Goal: Task Accomplishment & Management: Use online tool/utility

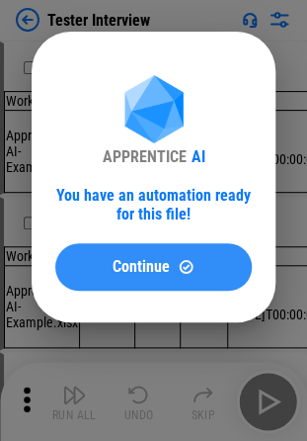
click at [123, 254] on button "Continue" at bounding box center [153, 266] width 197 height 47
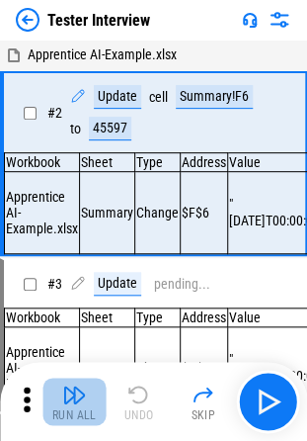
click at [57, 397] on button "Run All" at bounding box center [74, 401] width 63 height 47
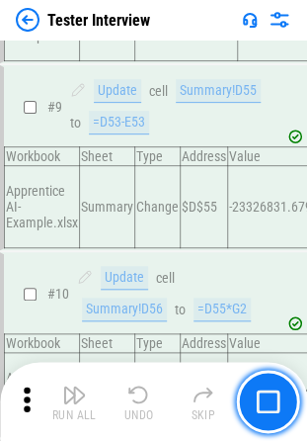
scroll to position [1715, 0]
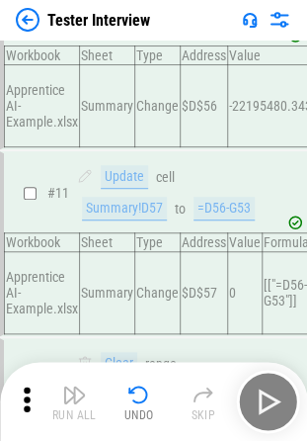
click at [103, 413] on div "Run All Undo Skip" at bounding box center [156, 401] width 288 height 63
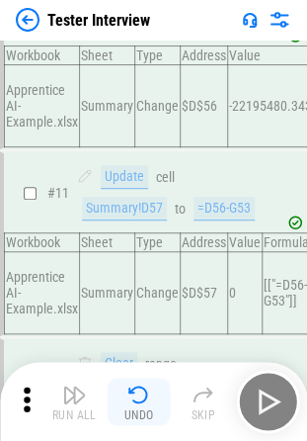
click at [123, 412] on button "Undo" at bounding box center [139, 401] width 63 height 47
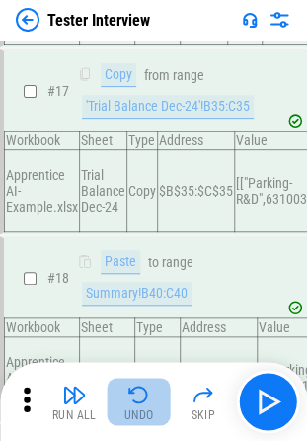
click at [123, 412] on button "Undo" at bounding box center [139, 401] width 63 height 47
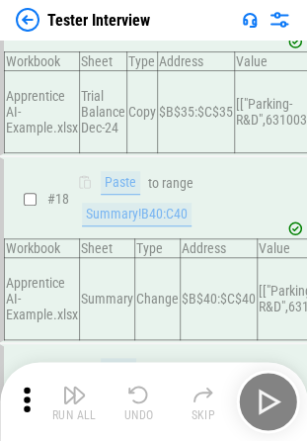
click at [123, 412] on div "Run All Undo Skip" at bounding box center [156, 401] width 288 height 63
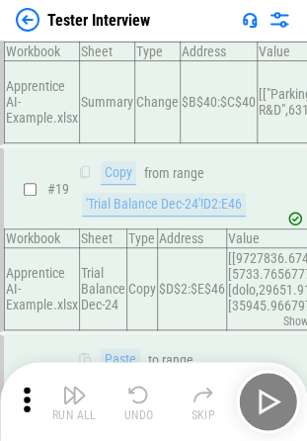
click at [123, 412] on button "Undo" at bounding box center [139, 401] width 63 height 47
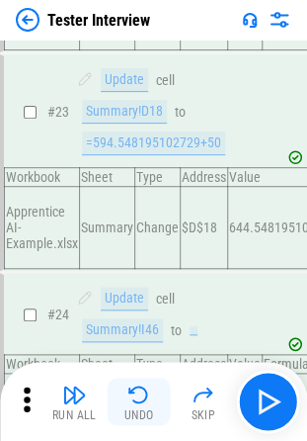
click at [123, 412] on button "Undo" at bounding box center [139, 401] width 63 height 47
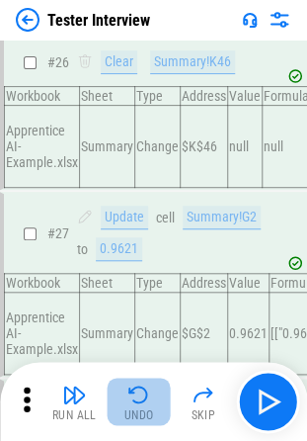
click at [123, 412] on button "Undo" at bounding box center [139, 401] width 63 height 47
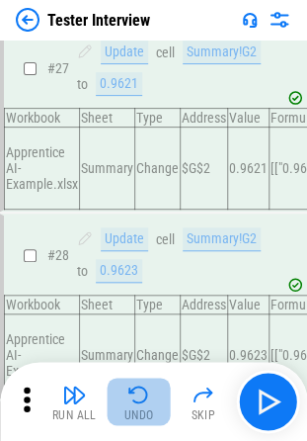
click at [123, 412] on button "Undo" at bounding box center [139, 401] width 63 height 47
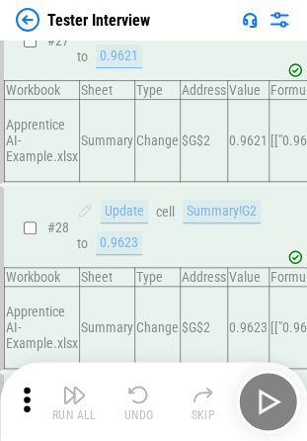
click at [123, 412] on button "Undo" at bounding box center [139, 401] width 63 height 47
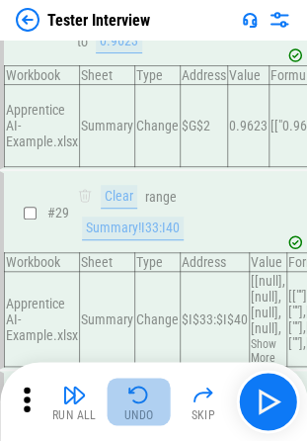
click at [123, 412] on button "Undo" at bounding box center [139, 401] width 63 height 47
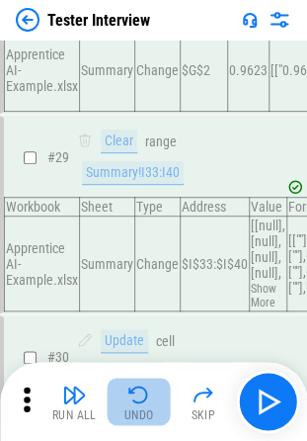
click at [123, 412] on button "Undo" at bounding box center [139, 401] width 63 height 47
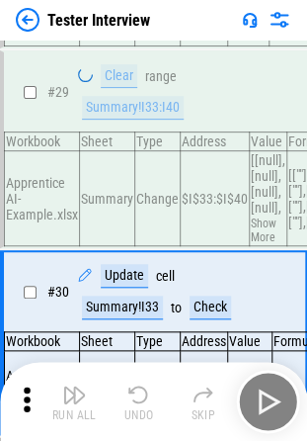
click at [123, 412] on button "Undo" at bounding box center [139, 401] width 63 height 47
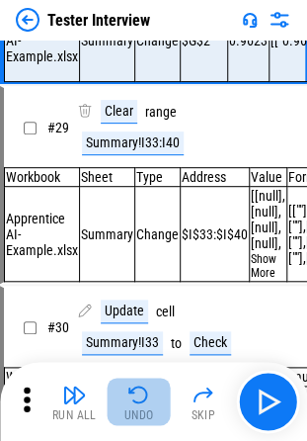
click at [123, 412] on button "Undo" at bounding box center [139, 401] width 63 height 47
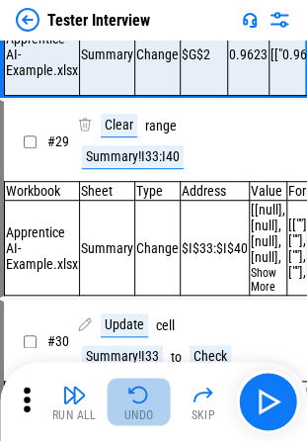
click at [123, 412] on button "Undo" at bounding box center [139, 401] width 63 height 47
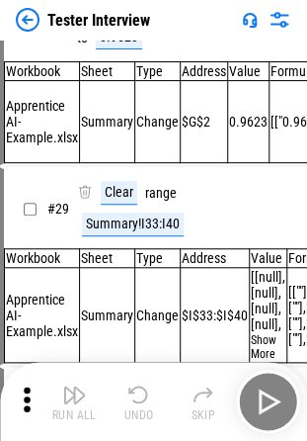
click at [123, 412] on button "Undo" at bounding box center [139, 401] width 63 height 47
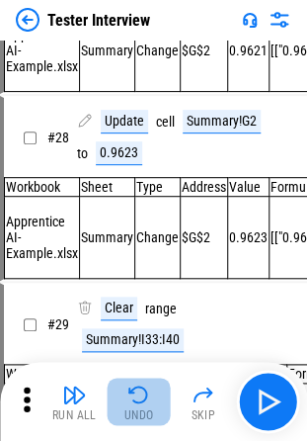
click at [123, 412] on button "Undo" at bounding box center [139, 401] width 63 height 47
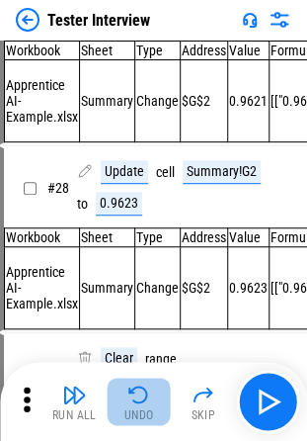
click at [123, 412] on button "Undo" at bounding box center [139, 401] width 63 height 47
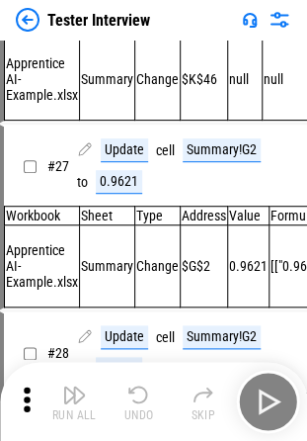
click at [123, 412] on button "Undo" at bounding box center [139, 401] width 63 height 47
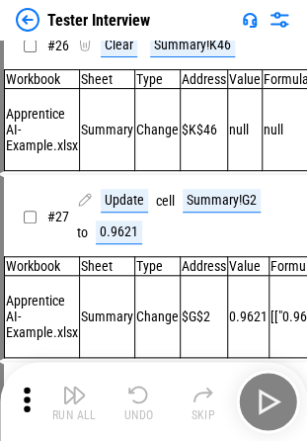
click at [123, 412] on button "Undo" at bounding box center [139, 401] width 63 height 47
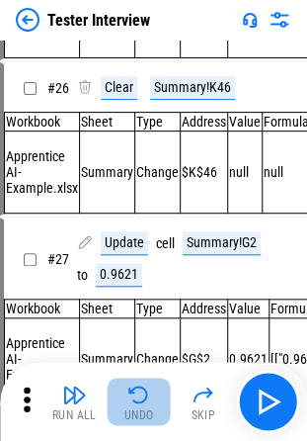
click at [123, 412] on button "Undo" at bounding box center [139, 401] width 63 height 47
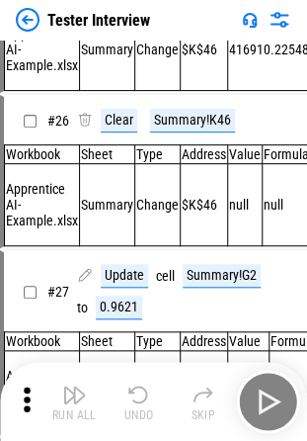
click at [123, 412] on div "Run All Undo Skip" at bounding box center [156, 401] width 288 height 63
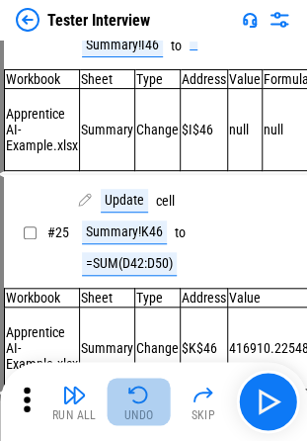
click at [123, 412] on button "Undo" at bounding box center [139, 401] width 63 height 47
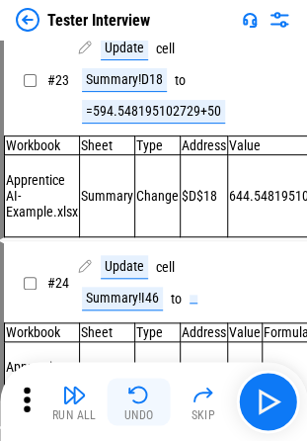
click at [123, 412] on button "Undo" at bounding box center [139, 401] width 63 height 47
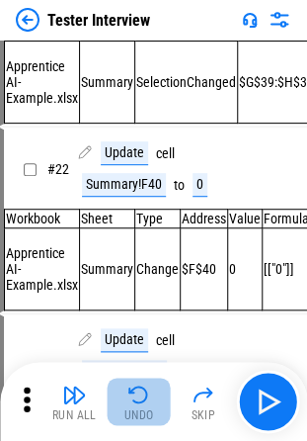
click at [123, 412] on button "Undo" at bounding box center [139, 401] width 63 height 47
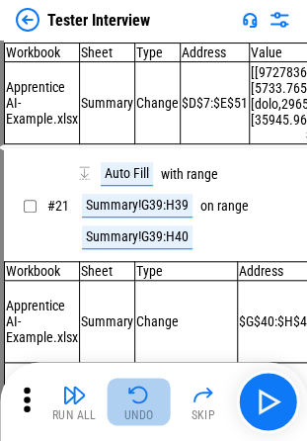
click at [123, 412] on button "Undo" at bounding box center [139, 401] width 63 height 47
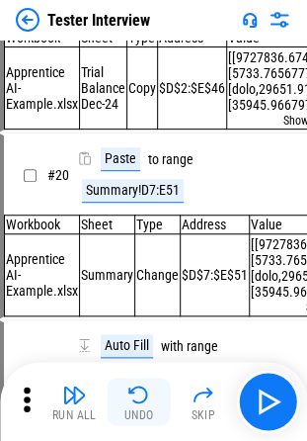
click at [123, 412] on button "Undo" at bounding box center [139, 401] width 63 height 47
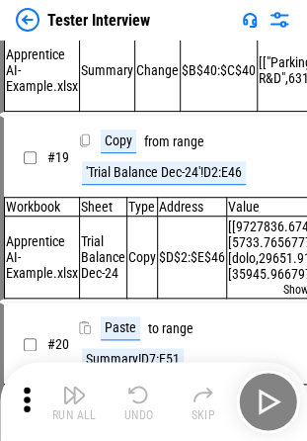
click at [123, 412] on div "Run All Undo Skip" at bounding box center [156, 401] width 288 height 63
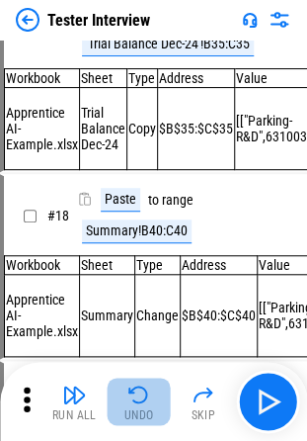
click at [123, 412] on button "Undo" at bounding box center [139, 401] width 63 height 47
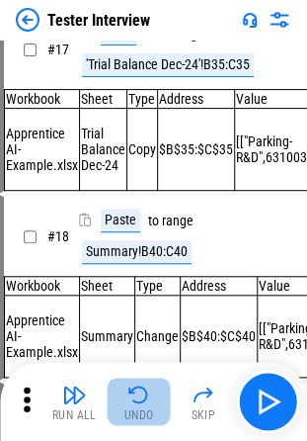
click at [123, 412] on button "Undo" at bounding box center [139, 401] width 63 height 47
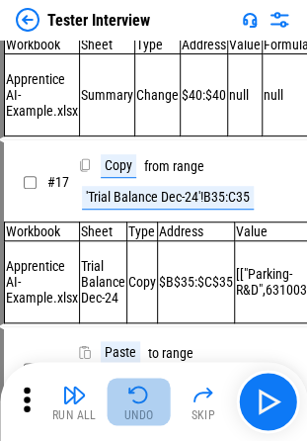
click at [123, 412] on button "Undo" at bounding box center [139, 401] width 63 height 47
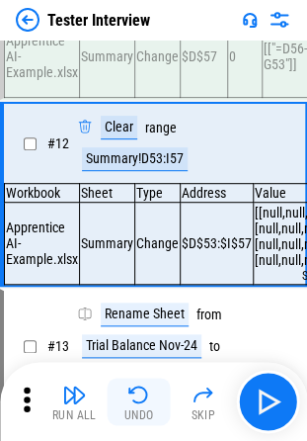
click at [136, 403] on img "button" at bounding box center [140, 395] width 24 height 24
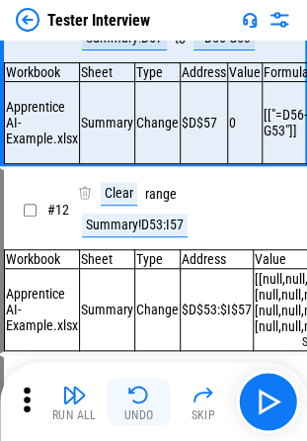
click at [136, 403] on img "button" at bounding box center [140, 395] width 24 height 24
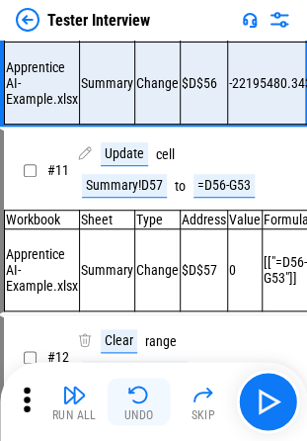
click at [136, 403] on img "button" at bounding box center [140, 395] width 24 height 24
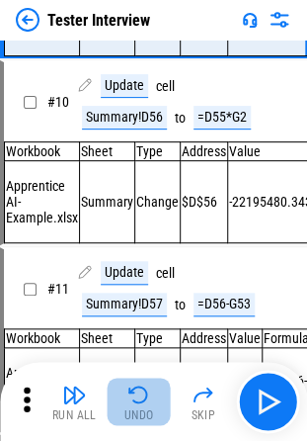
click at [136, 403] on img "button" at bounding box center [140, 395] width 24 height 24
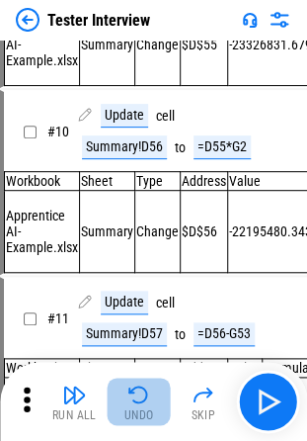
click at [136, 403] on img "button" at bounding box center [140, 395] width 24 height 24
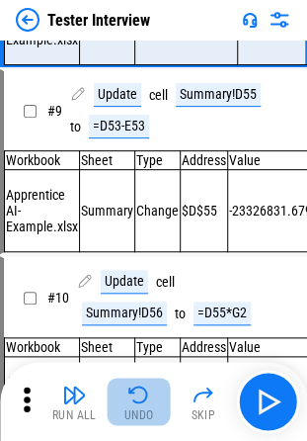
click at [136, 403] on img "button" at bounding box center [140, 395] width 24 height 24
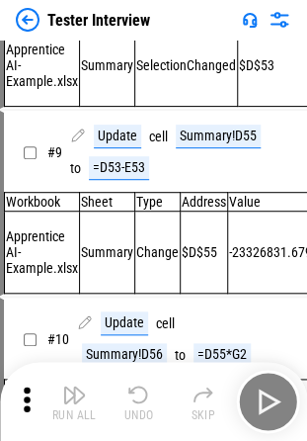
click at [136, 403] on img "button" at bounding box center [140, 395] width 24 height 24
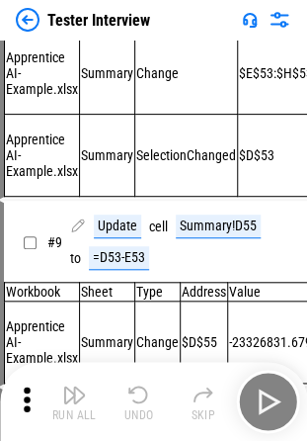
click at [136, 403] on div "Run All Undo Skip" at bounding box center [156, 401] width 288 height 63
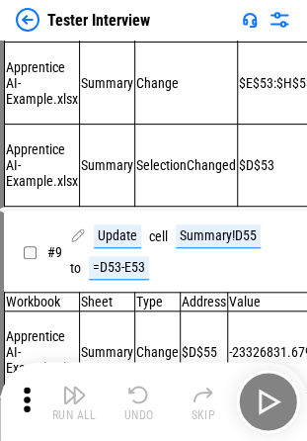
click at [136, 403] on div "Run All Undo Skip" at bounding box center [156, 401] width 288 height 63
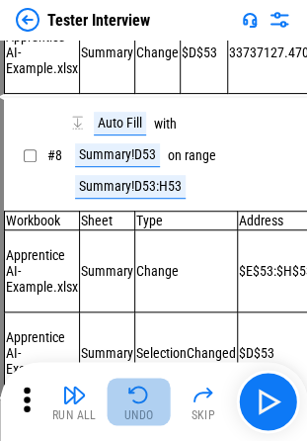
click at [136, 403] on img "button" at bounding box center [140, 395] width 24 height 24
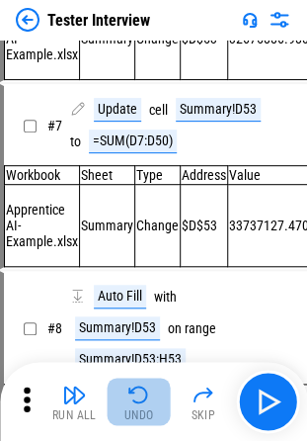
click at [136, 403] on img "button" at bounding box center [140, 395] width 24 height 24
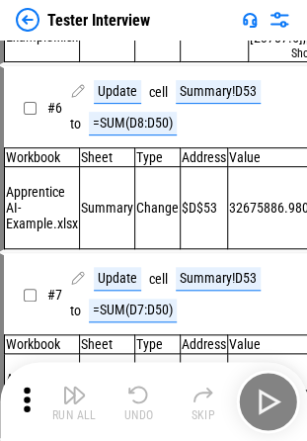
click at [136, 403] on img "button" at bounding box center [140, 395] width 24 height 24
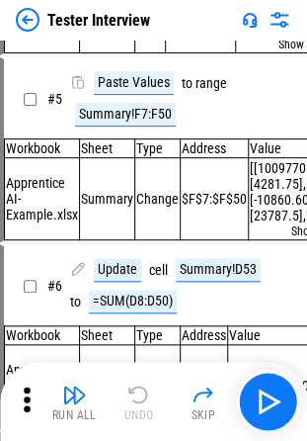
click at [136, 403] on div "Run All Undo Skip" at bounding box center [156, 401] width 288 height 63
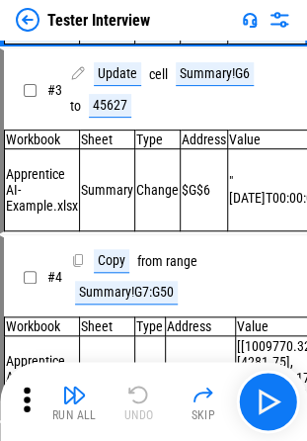
click at [136, 403] on div "Run All Undo Skip" at bounding box center [156, 401] width 288 height 63
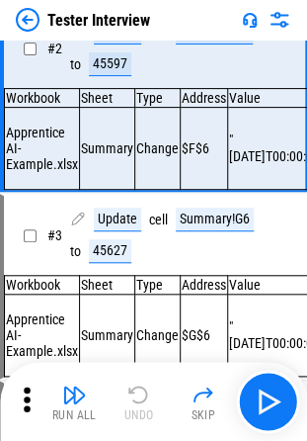
scroll to position [4, 0]
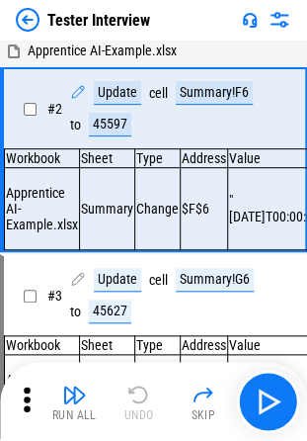
click at [136, 403] on div "Run All Undo Skip" at bounding box center [156, 401] width 288 height 63
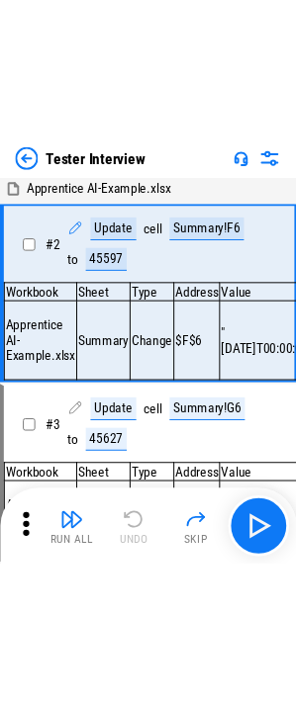
scroll to position [0, 0]
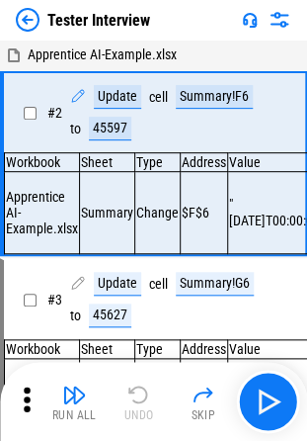
click at [136, 403] on div "Run All Undo Skip" at bounding box center [156, 401] width 288 height 63
